Goal: Information Seeking & Learning: Learn about a topic

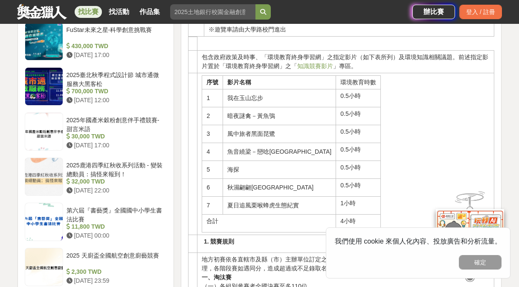
scroll to position [768, 0]
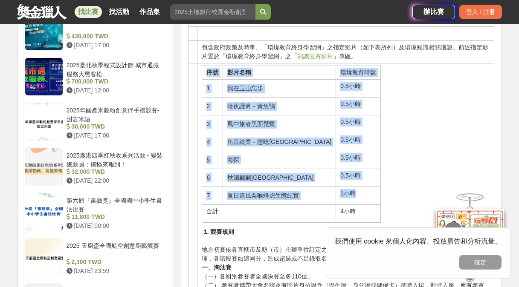
drag, startPoint x: 208, startPoint y: 71, endPoint x: 331, endPoint y: 201, distance: 178.9
click at [331, 201] on tbody "序號 影片名稱 環境教育時數 1 我在玉山忘步 0.5小時 2 暗夜謎禽－黃魚鴞 0.5小時 3 風中旅者黑面琵鷺 0.5小時 4 魚音繞梁－戀唸台江 0.5…" at bounding box center [291, 144] width 179 height 157
copy tbody "序號 影片名稱 環境教育時數 1 我在玉山忘步 0.5小時 2 暗夜謎禽－黃魚鴞 0.5小時 3 風中旅者黑面琵鷺 0.5小時 4 魚音繞梁－戀唸台江 0.5…"
click at [483, 264] on button "確定" at bounding box center [480, 262] width 43 height 15
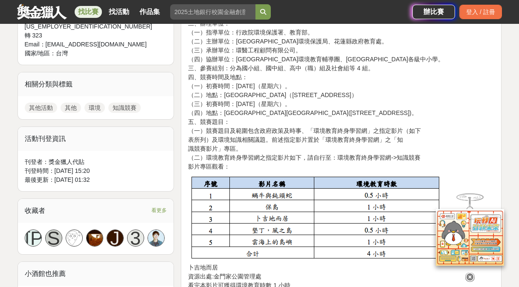
scroll to position [469, 0]
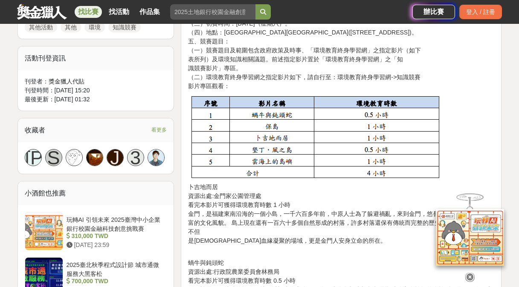
click at [258, 114] on img at bounding box center [315, 137] width 254 height 84
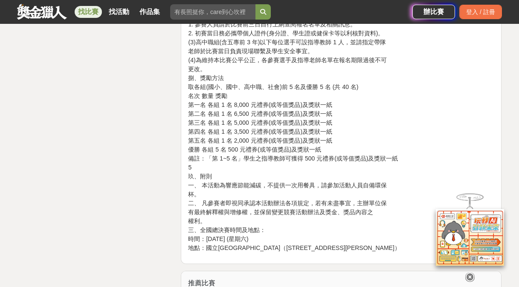
scroll to position [1152, 0]
